Goal: Navigation & Orientation: Find specific page/section

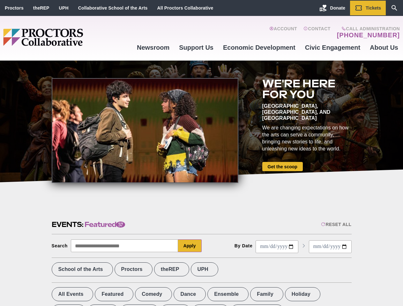
click at [201, 153] on div at bounding box center [145, 130] width 187 height 105
click at [336, 225] on div "Reset All" at bounding box center [336, 224] width 30 height 5
click at [190, 246] on button "Apply" at bounding box center [190, 246] width 24 height 13
